Goal: Task Accomplishment & Management: Manage account settings

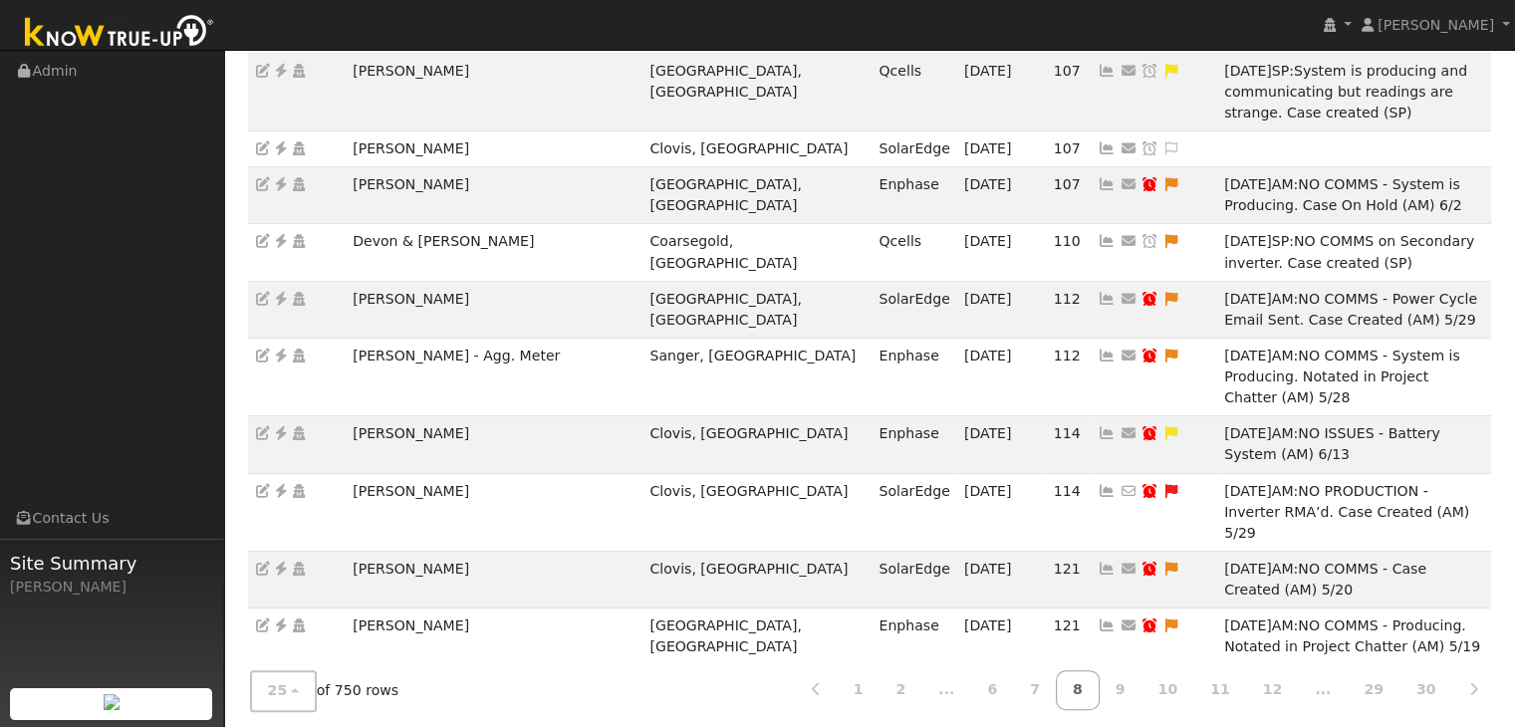
scroll to position [498, 0]
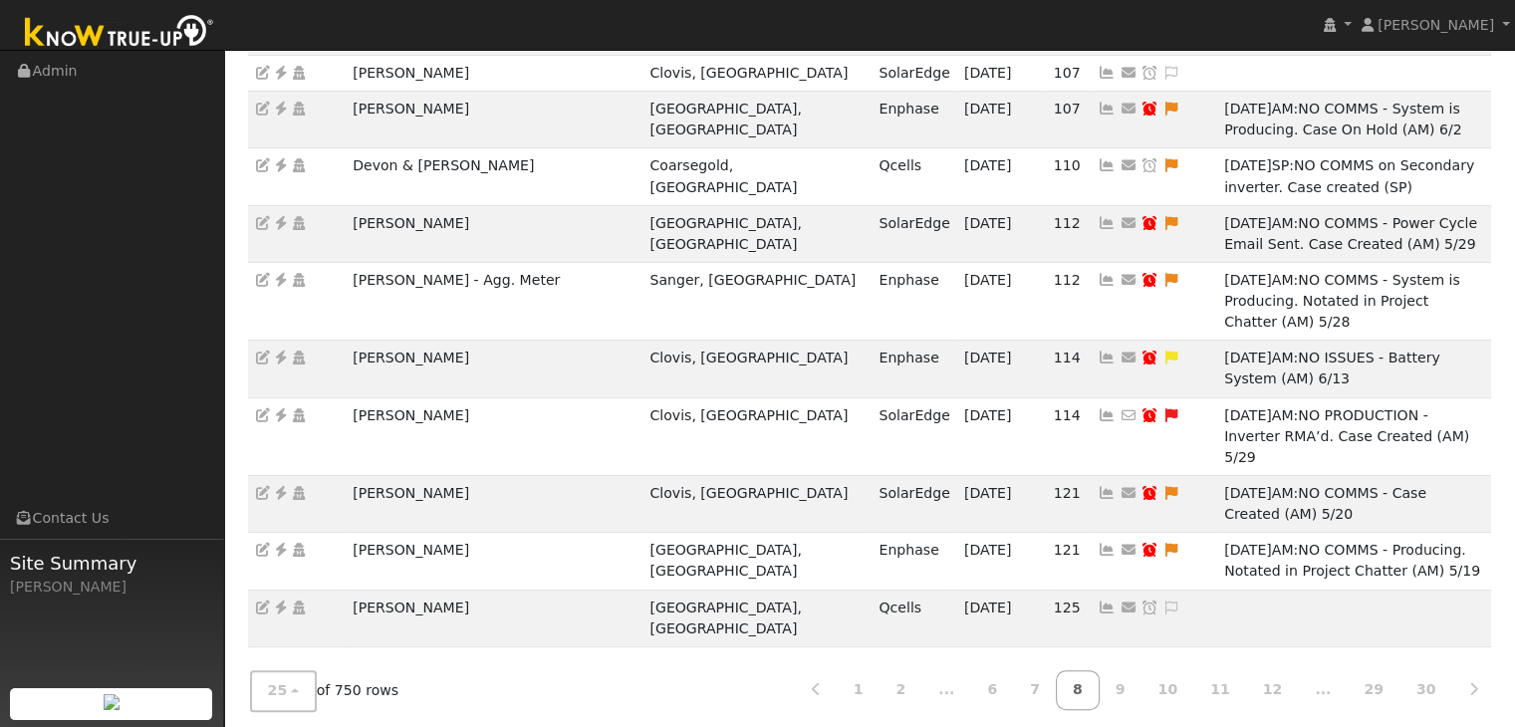
drag, startPoint x: 353, startPoint y: 530, endPoint x: 471, endPoint y: 531, distance: 118.6
copy td "[PERSON_NAME]"
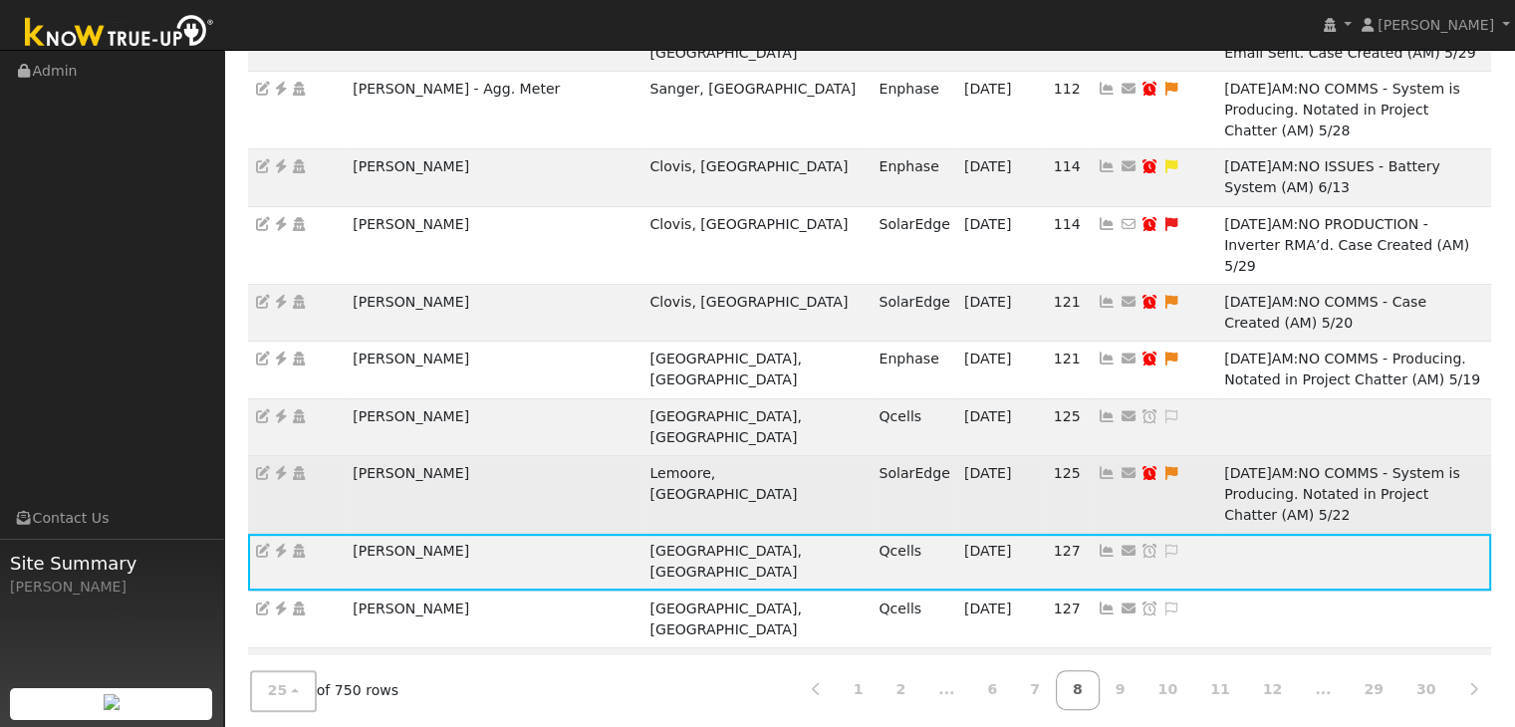
scroll to position [697, 0]
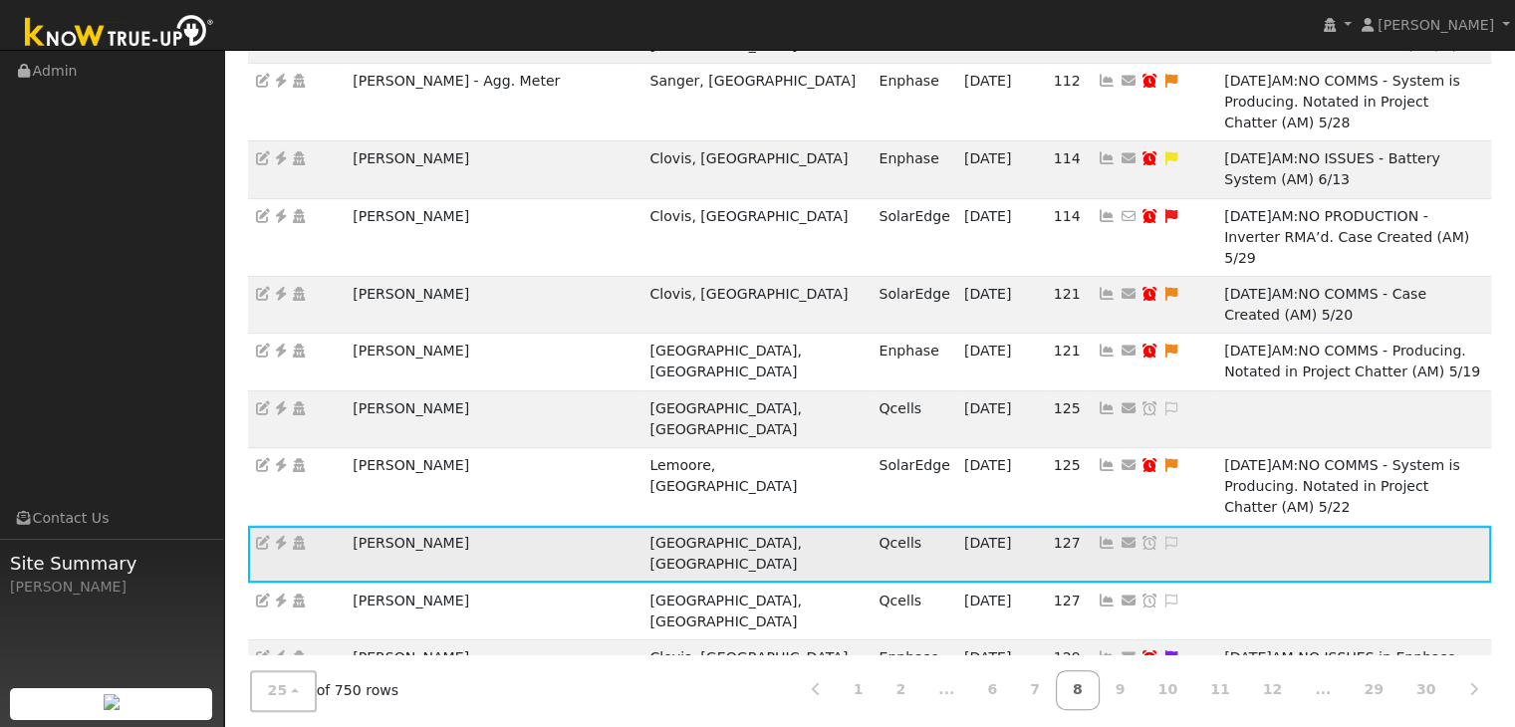
click at [279, 536] on icon at bounding box center [281, 543] width 18 height 14
click at [1163, 536] on icon at bounding box center [1172, 543] width 18 height 14
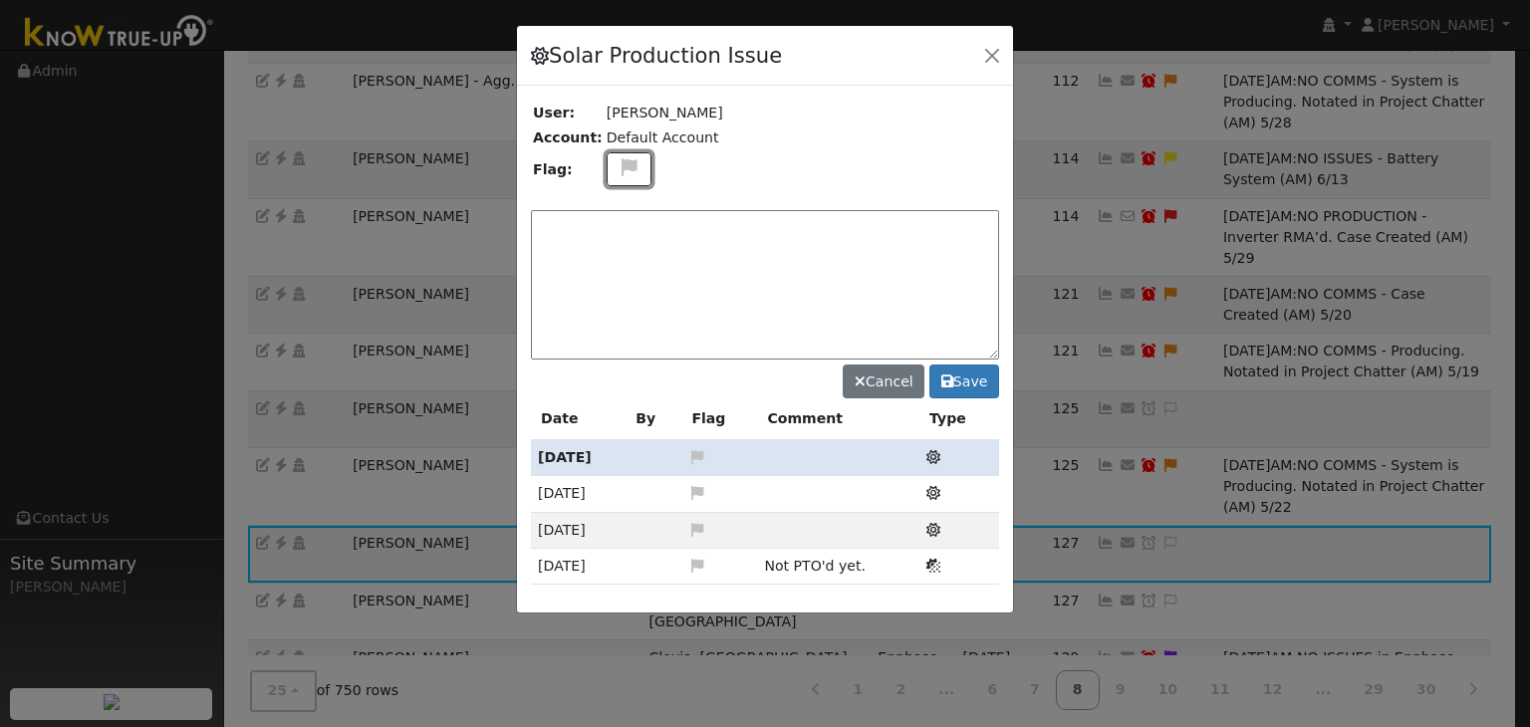
click at [618, 169] on icon at bounding box center [629, 167] width 23 height 18
click at [617, 257] on icon at bounding box center [628, 263] width 23 height 18
click at [618, 227] on textarea at bounding box center [765, 284] width 468 height 149
type textarea "NO COMMS. Case Made (MP) 9/18"
click at [962, 390] on button "Save" at bounding box center [965, 382] width 70 height 34
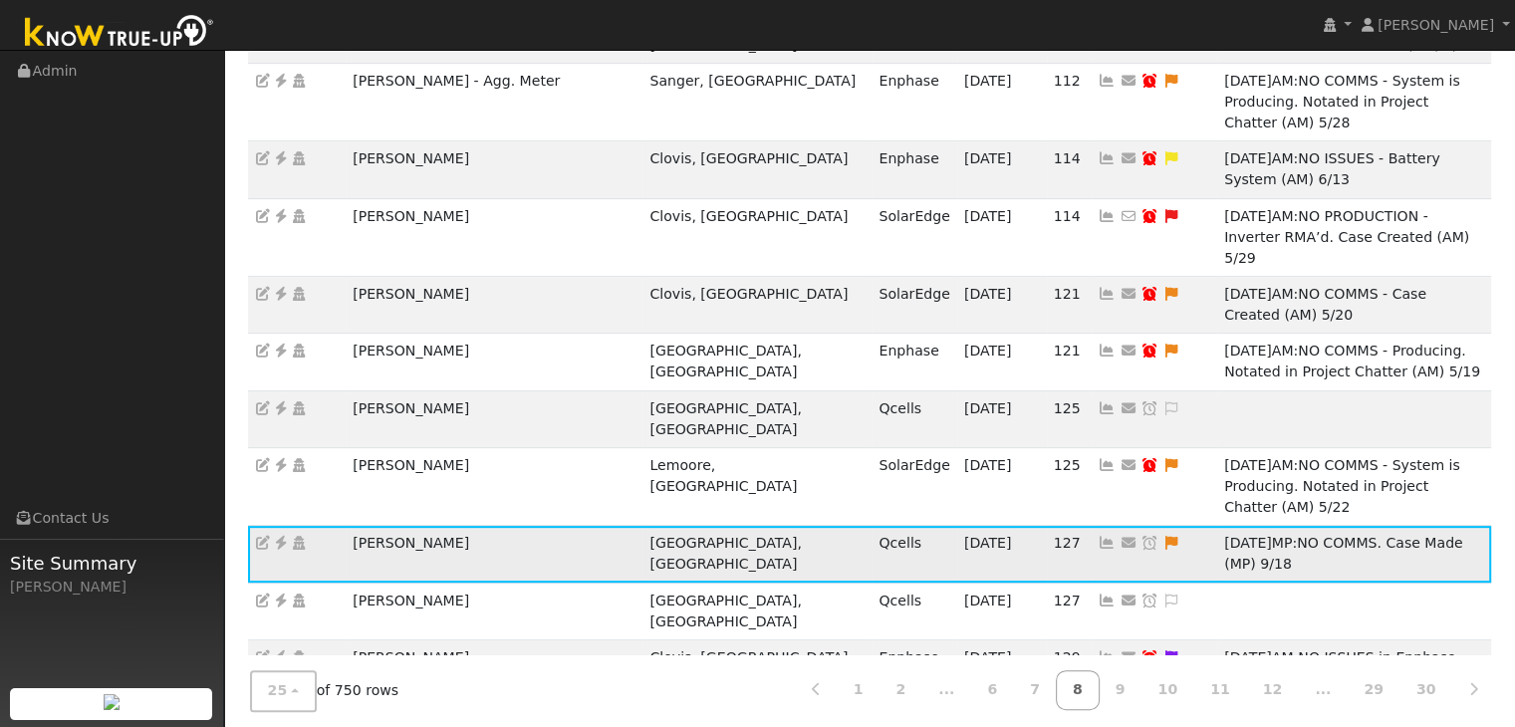
click at [1142, 536] on icon at bounding box center [1151, 543] width 18 height 14
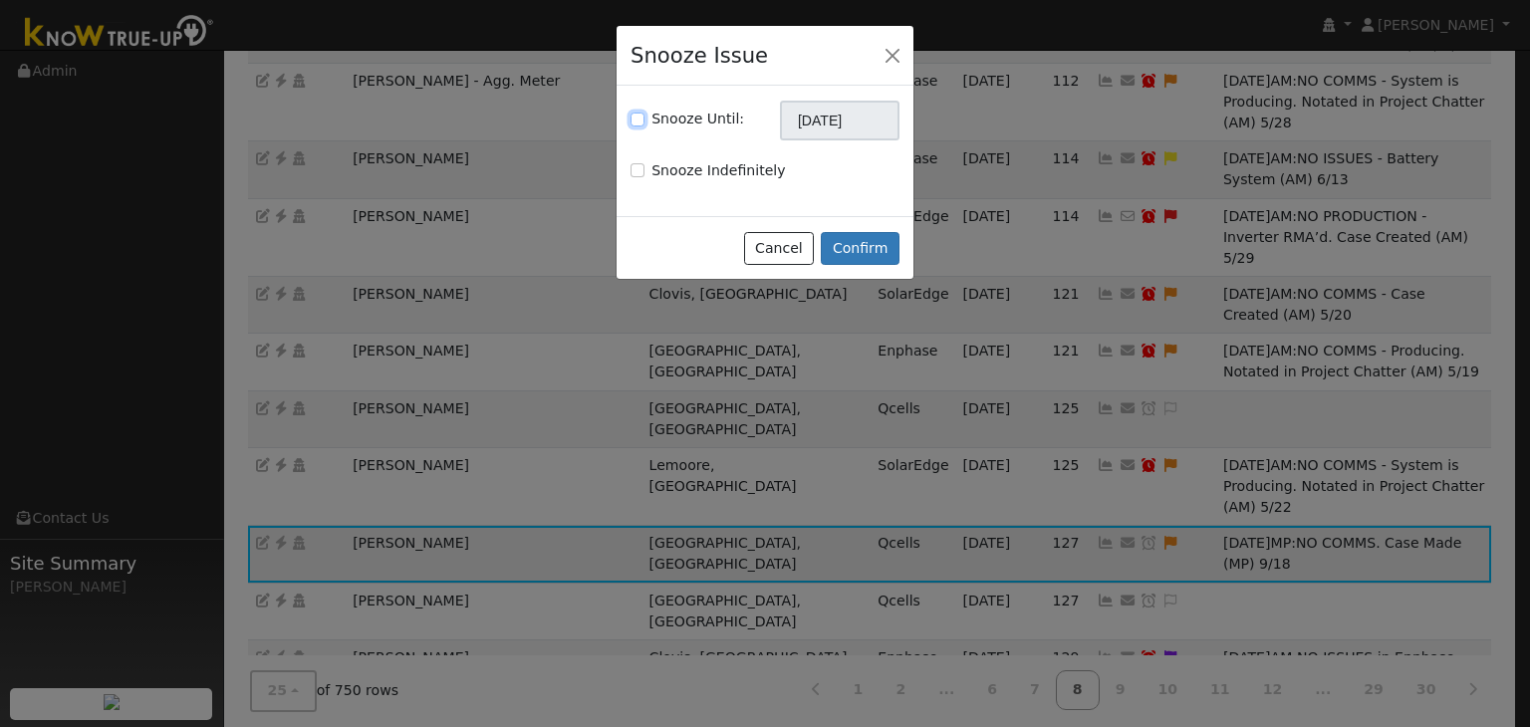
click at [639, 123] on input "Snooze Until:" at bounding box center [638, 120] width 14 height 14
checkbox input "true"
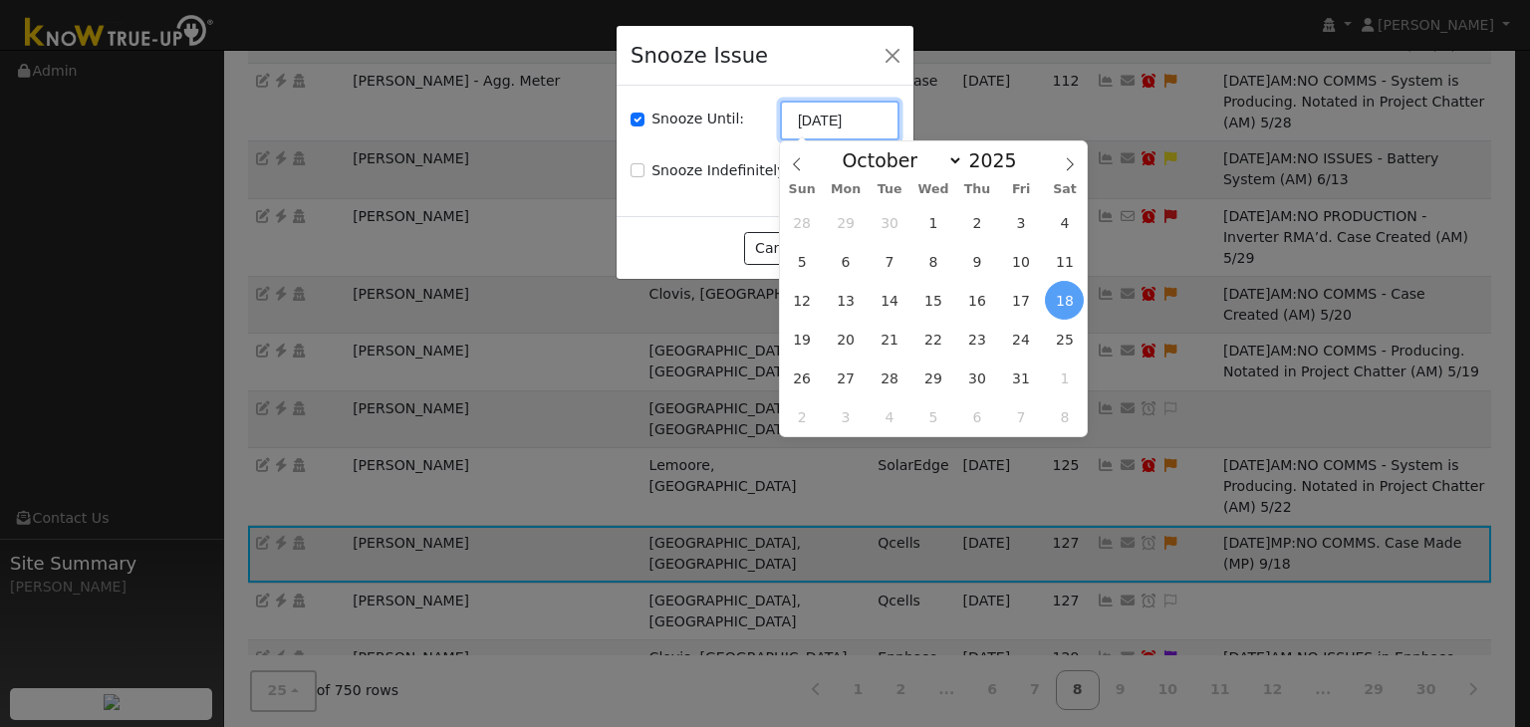
click at [837, 121] on input "[DATE]" at bounding box center [840, 121] width 120 height 40
click at [796, 165] on icon at bounding box center [797, 164] width 14 height 14
select select "8"
click at [975, 344] on span "25" at bounding box center [976, 339] width 39 height 39
type input "09/25/2025"
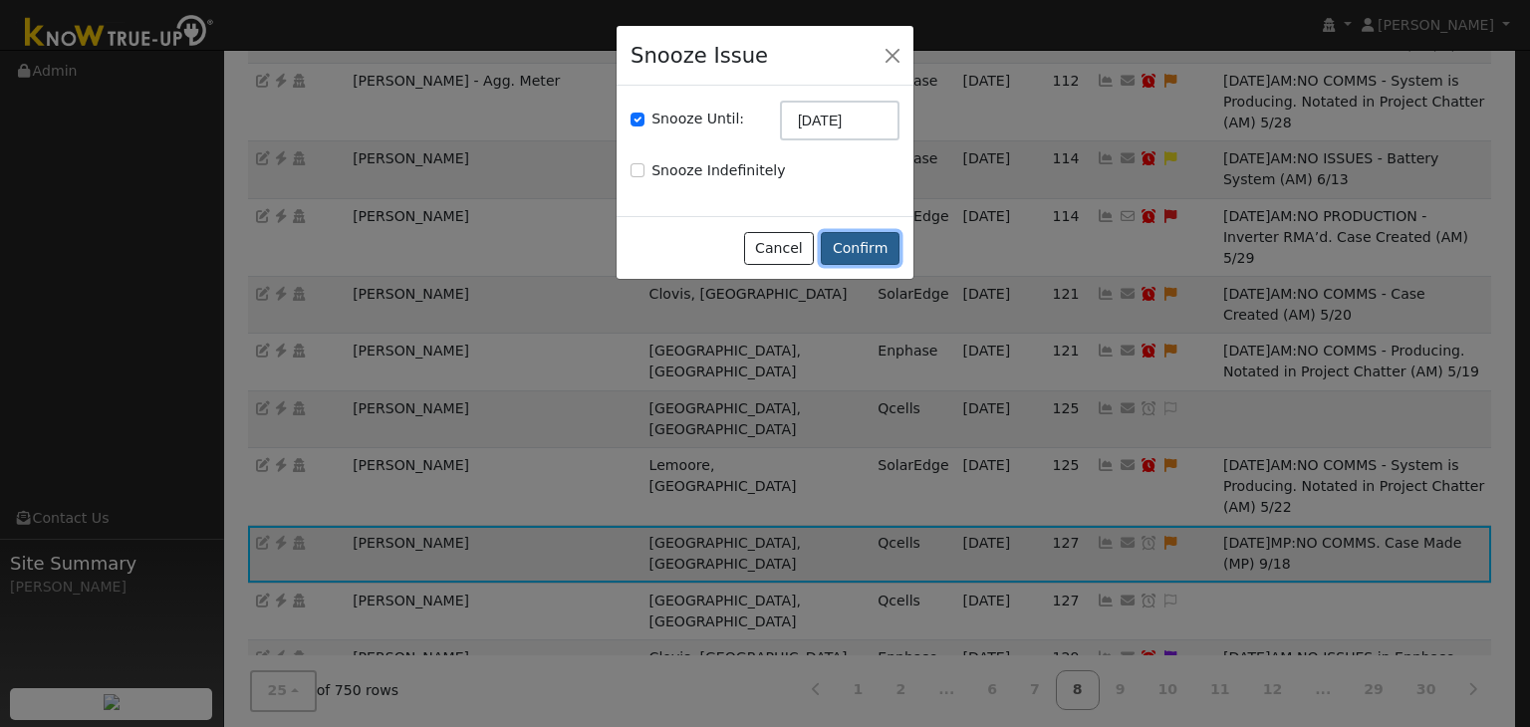
click at [851, 242] on button "Confirm" at bounding box center [860, 249] width 79 height 34
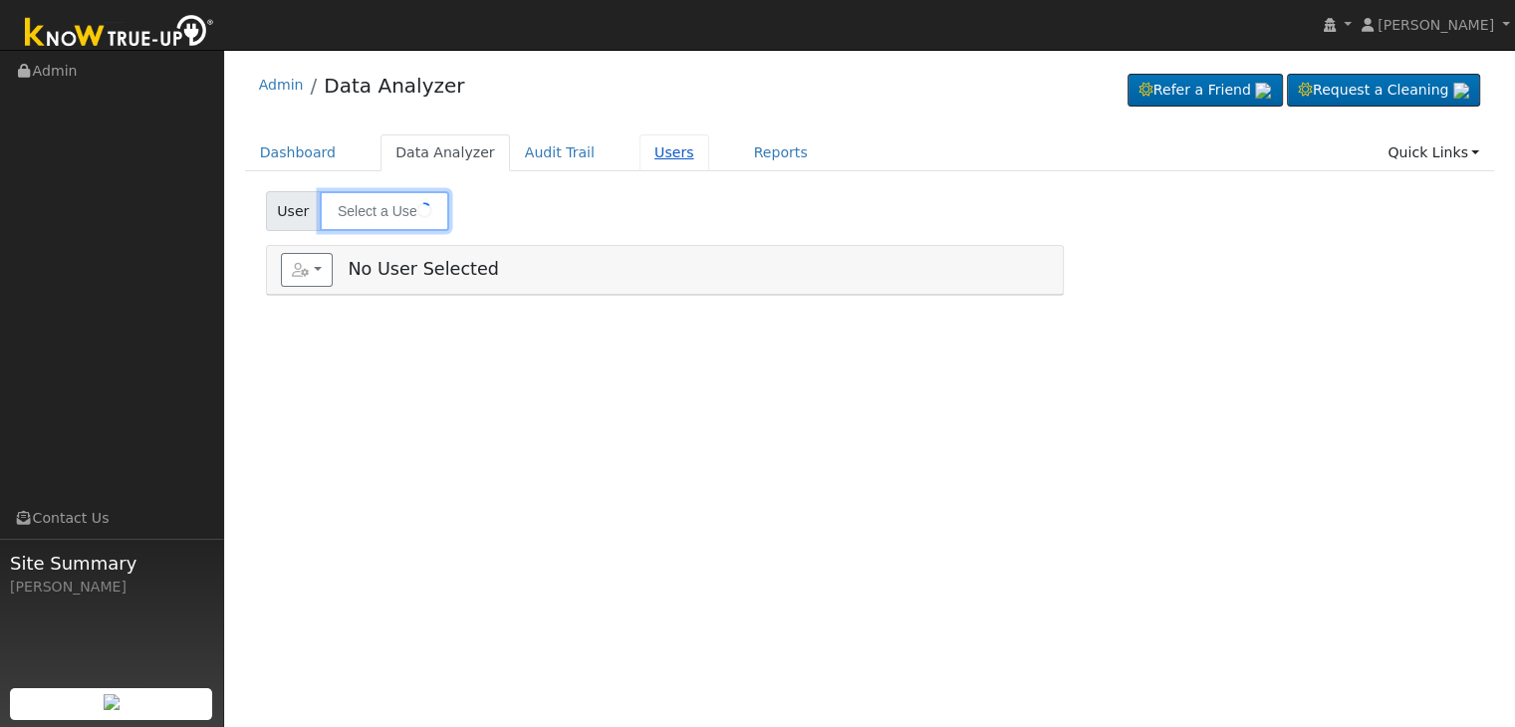
type input "[PERSON_NAME]"
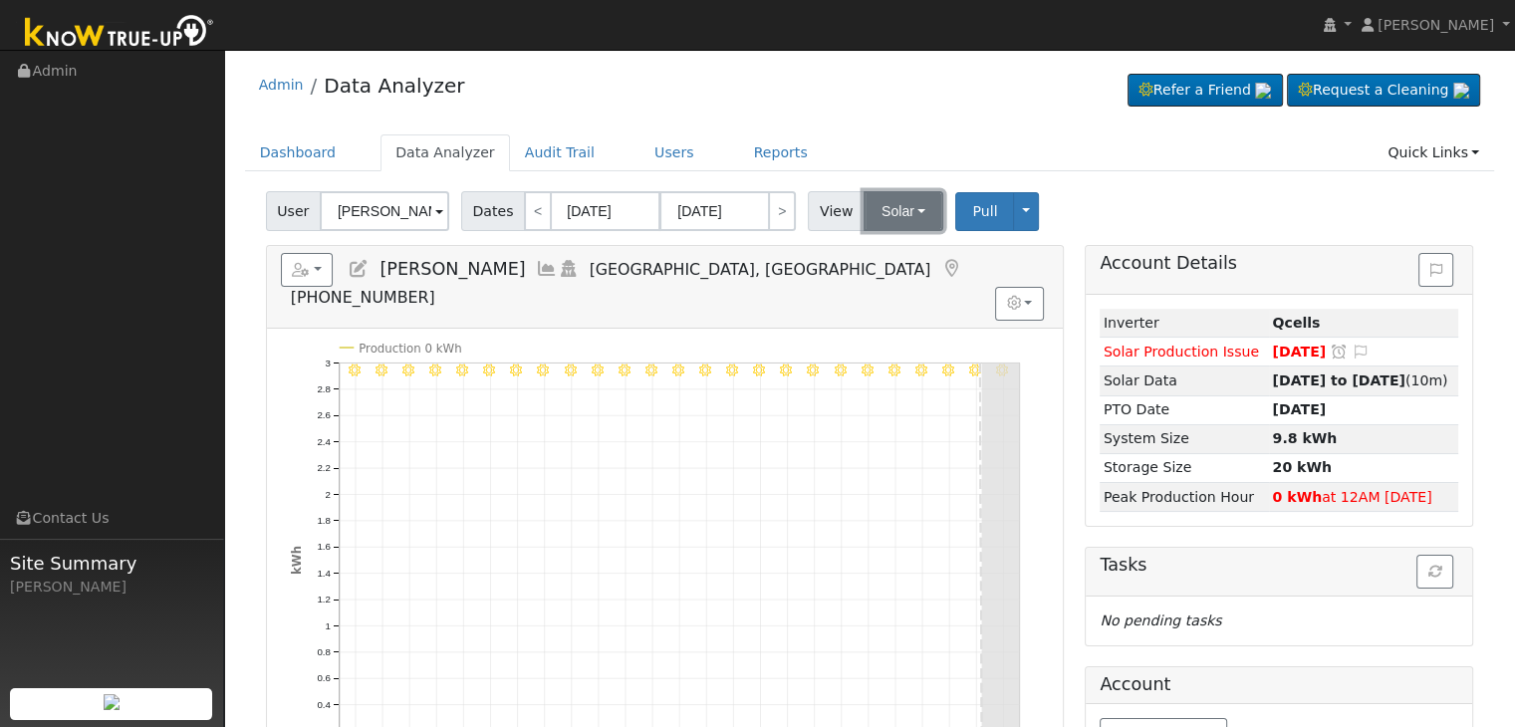
click at [916, 204] on button "Solar" at bounding box center [904, 211] width 80 height 40
click at [899, 249] on link "Utility" at bounding box center [929, 255] width 138 height 28
